Goal: Contribute content

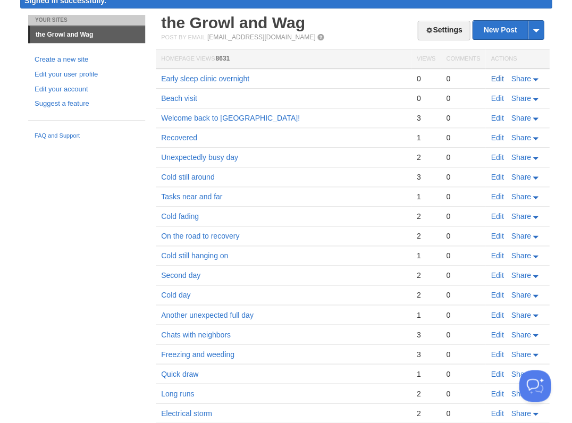
click at [495, 79] on link "Edit" at bounding box center [496, 78] width 13 height 9
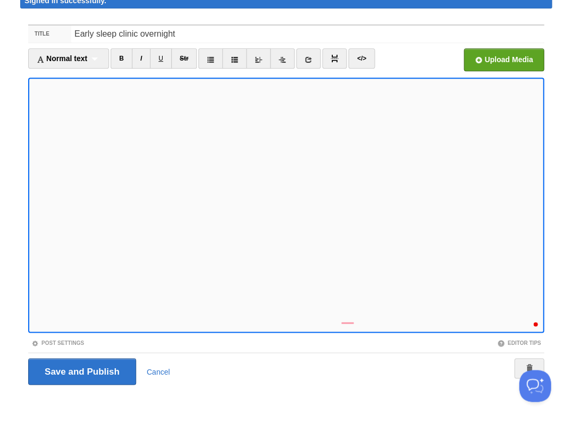
scroll to position [204, 0]
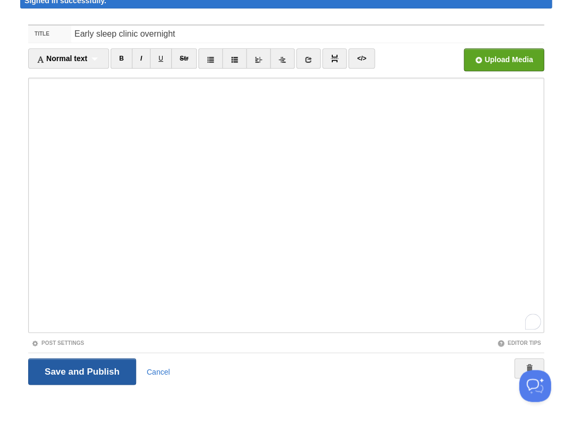
click at [81, 370] on input "Save and Publish" at bounding box center [82, 371] width 108 height 27
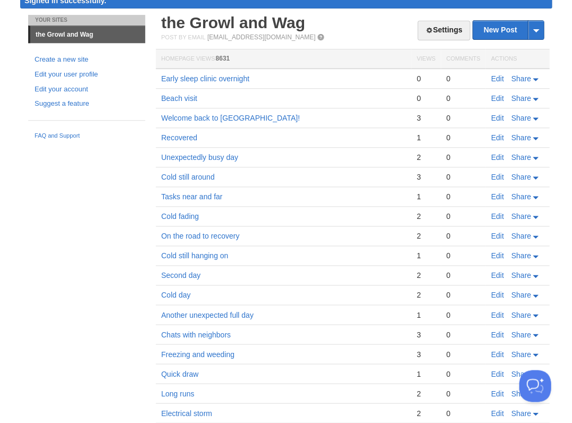
click at [493, 77] on link "Edit" at bounding box center [496, 78] width 13 height 9
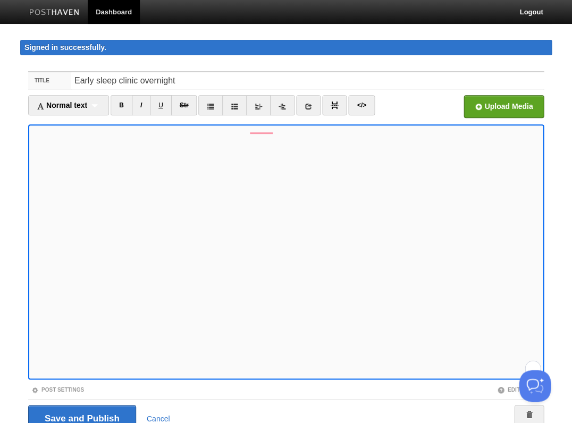
scroll to position [47, 0]
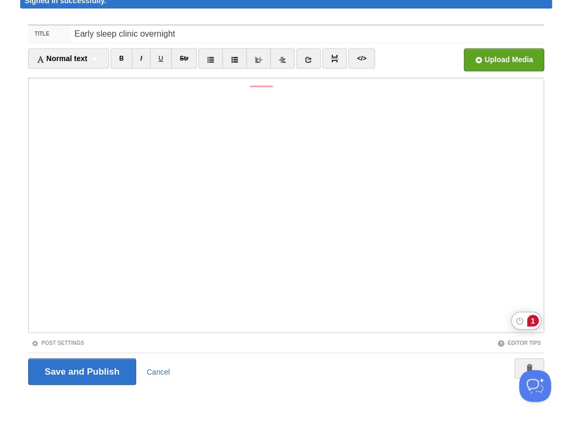
click at [531, 320] on div "1" at bounding box center [533, 321] width 12 height 12
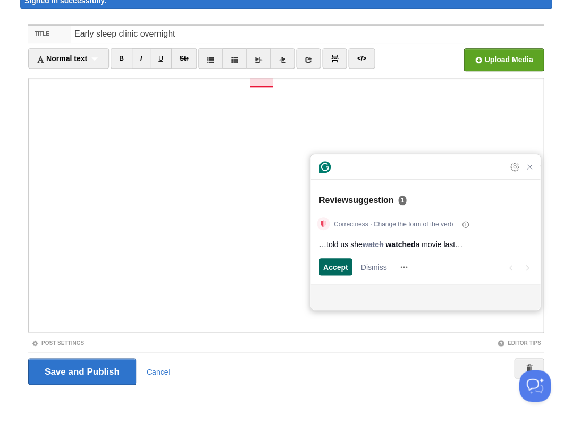
click at [344, 266] on span "Accept" at bounding box center [335, 266] width 25 height 11
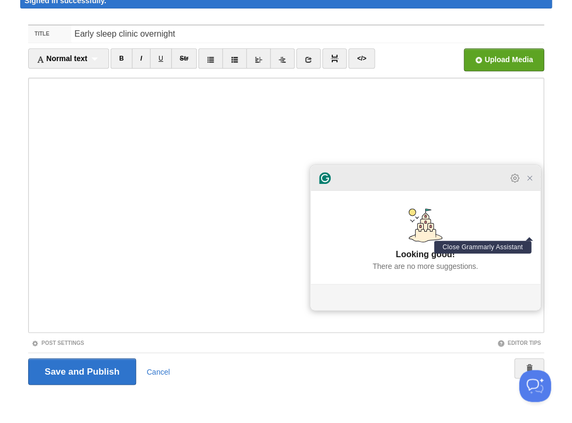
click at [527, 181] on icon "Close Grammarly Assistant" at bounding box center [529, 178] width 9 height 9
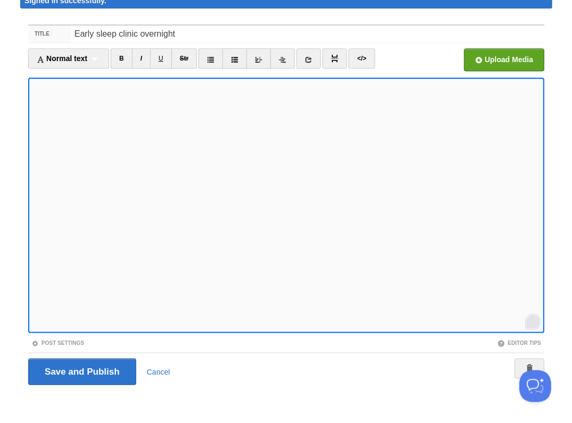
scroll to position [242, 0]
click at [81, 370] on input "Save and Publish" at bounding box center [82, 371] width 108 height 27
